Goal: Task Accomplishment & Management: Manage account settings

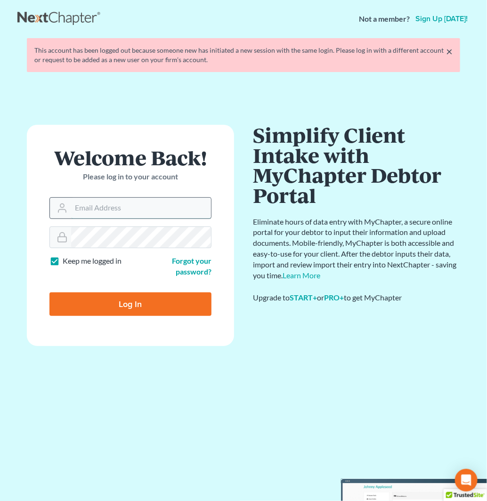
drag, startPoint x: 114, startPoint y: 216, endPoint x: 130, endPoint y: 217, distance: 16.1
click at [114, 215] on input "Email Address" at bounding box center [141, 208] width 140 height 21
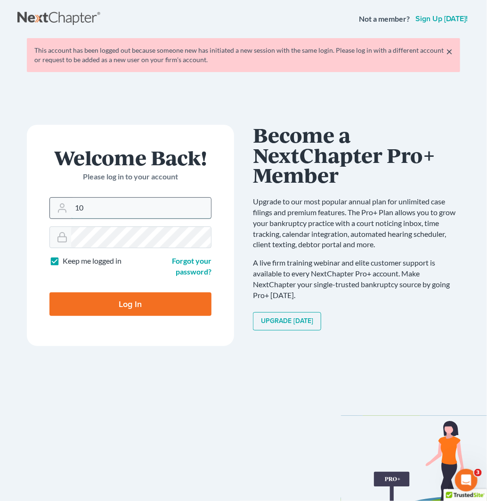
type input "1"
click at [199, 204] on surfhark-icon at bounding box center [200, 208] width 8 height 8
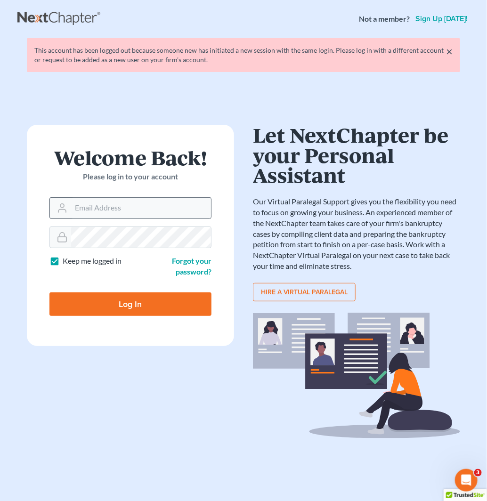
click at [105, 209] on input "Email Address" at bounding box center [141, 208] width 140 height 21
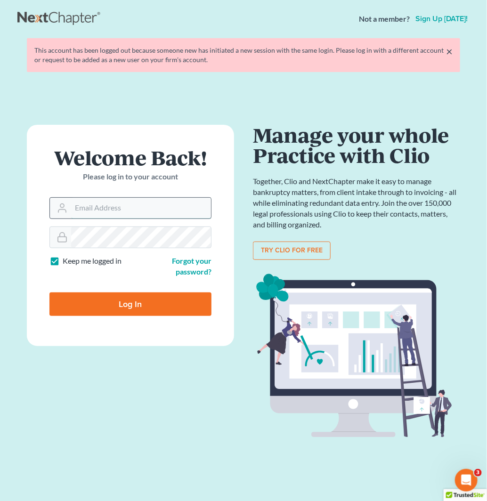
type input "[PERSON_NAME][EMAIL_ADDRESS][DOMAIN_NAME]"
click at [101, 294] on input "Log In" at bounding box center [130, 304] width 162 height 24
type input "Thinking..."
